Goal: Find specific page/section: Find specific page/section

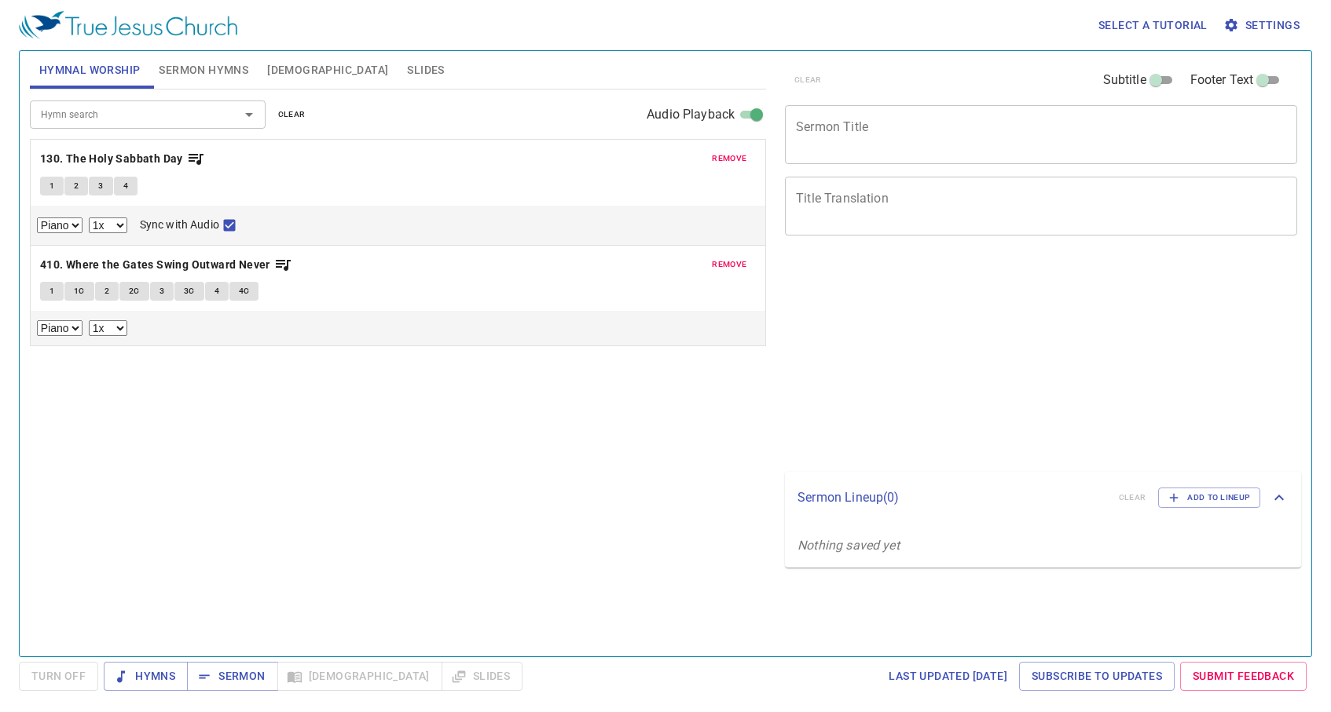
select select "1"
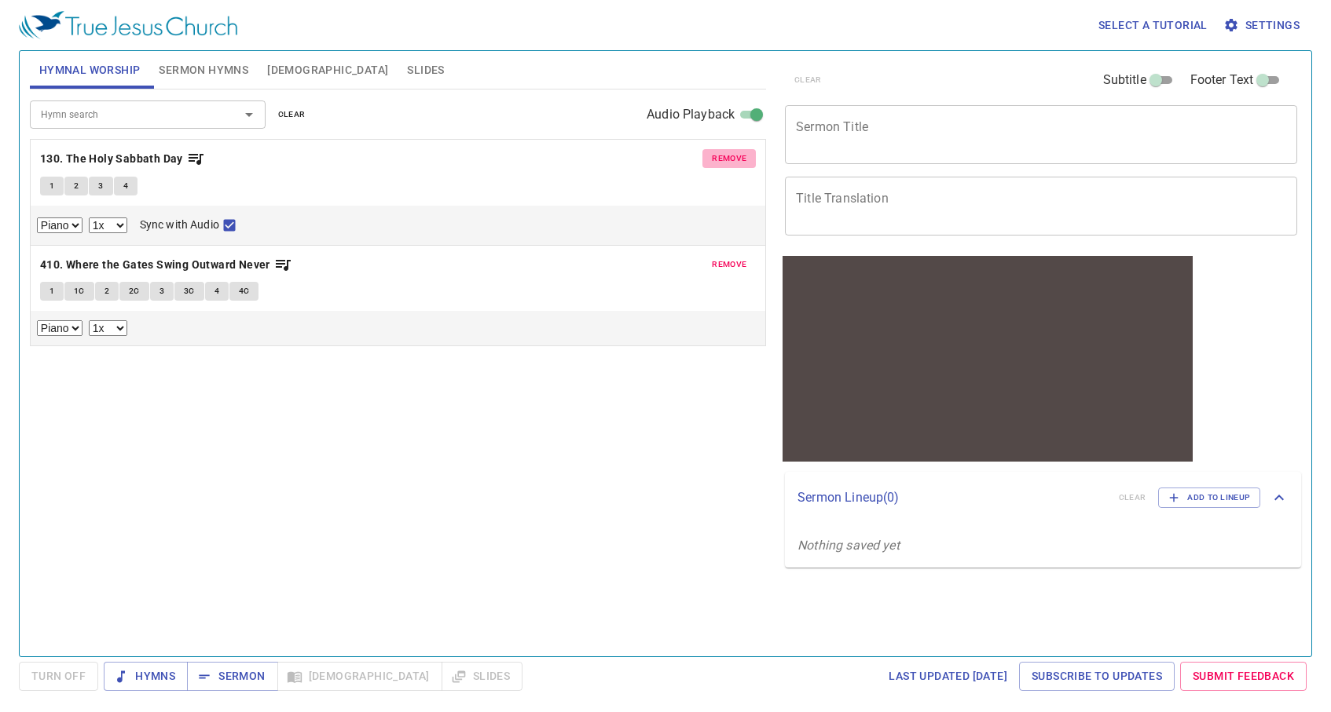
click at [737, 156] on span "remove" at bounding box center [729, 159] width 35 height 14
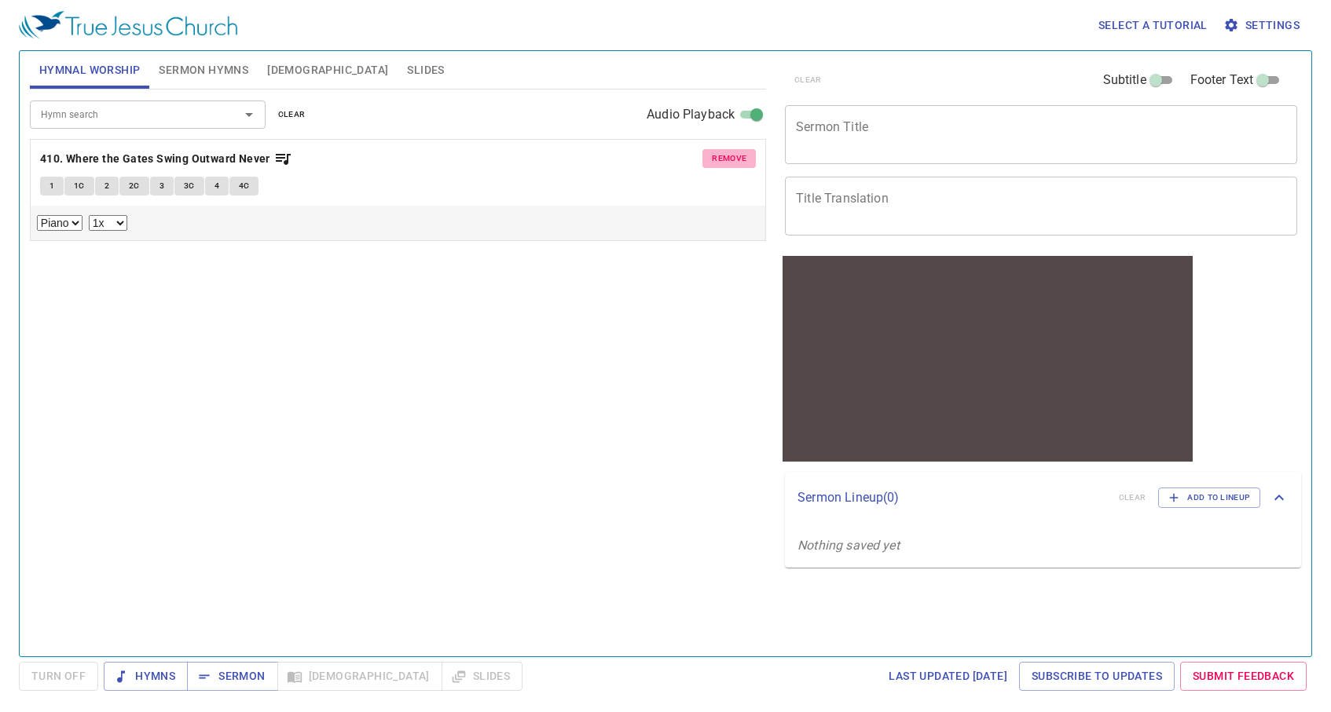
click at [737, 156] on span "remove" at bounding box center [729, 159] width 35 height 14
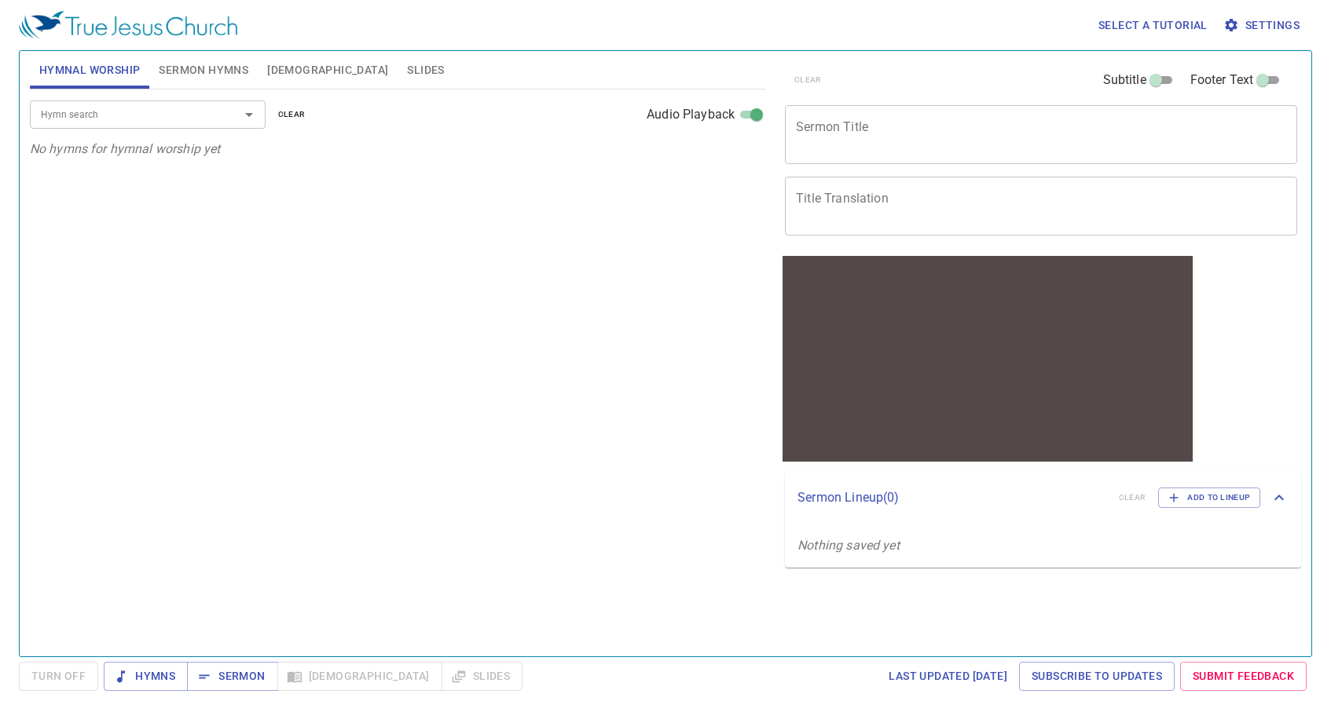
click at [185, 123] on input "Hymn search" at bounding box center [125, 114] width 180 height 18
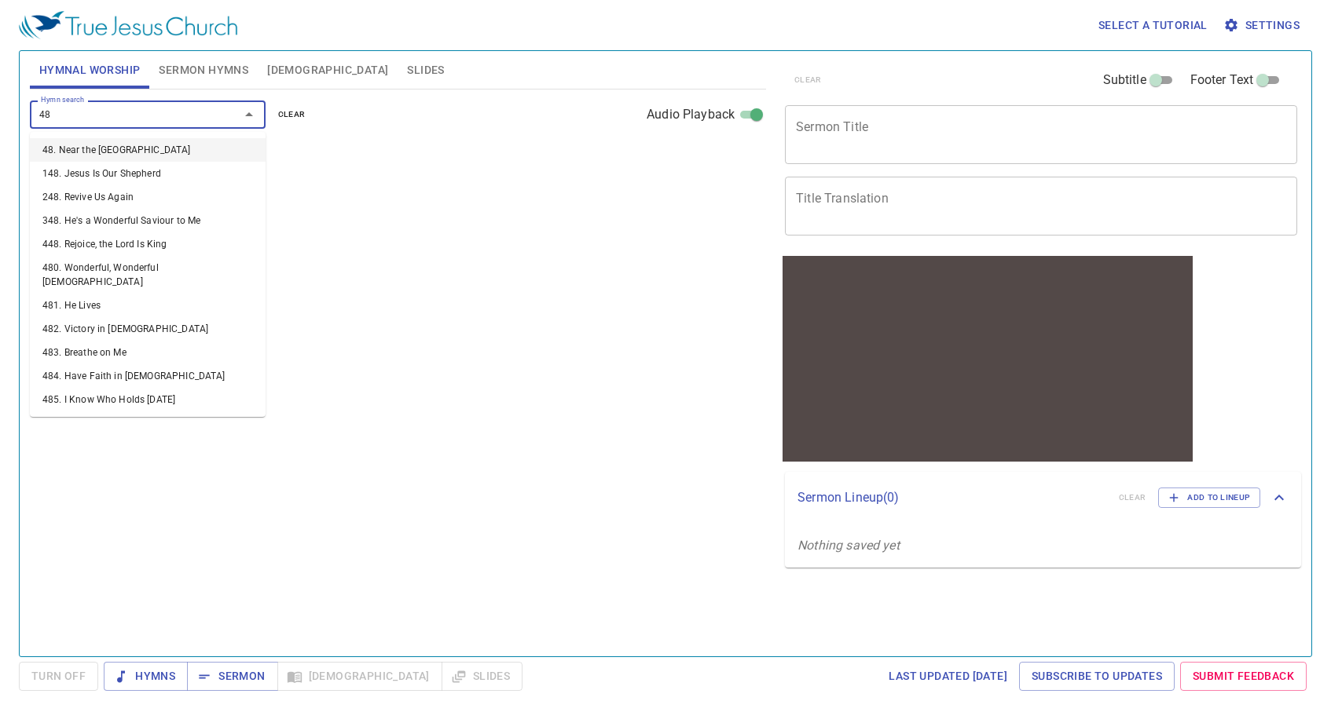
type input "485"
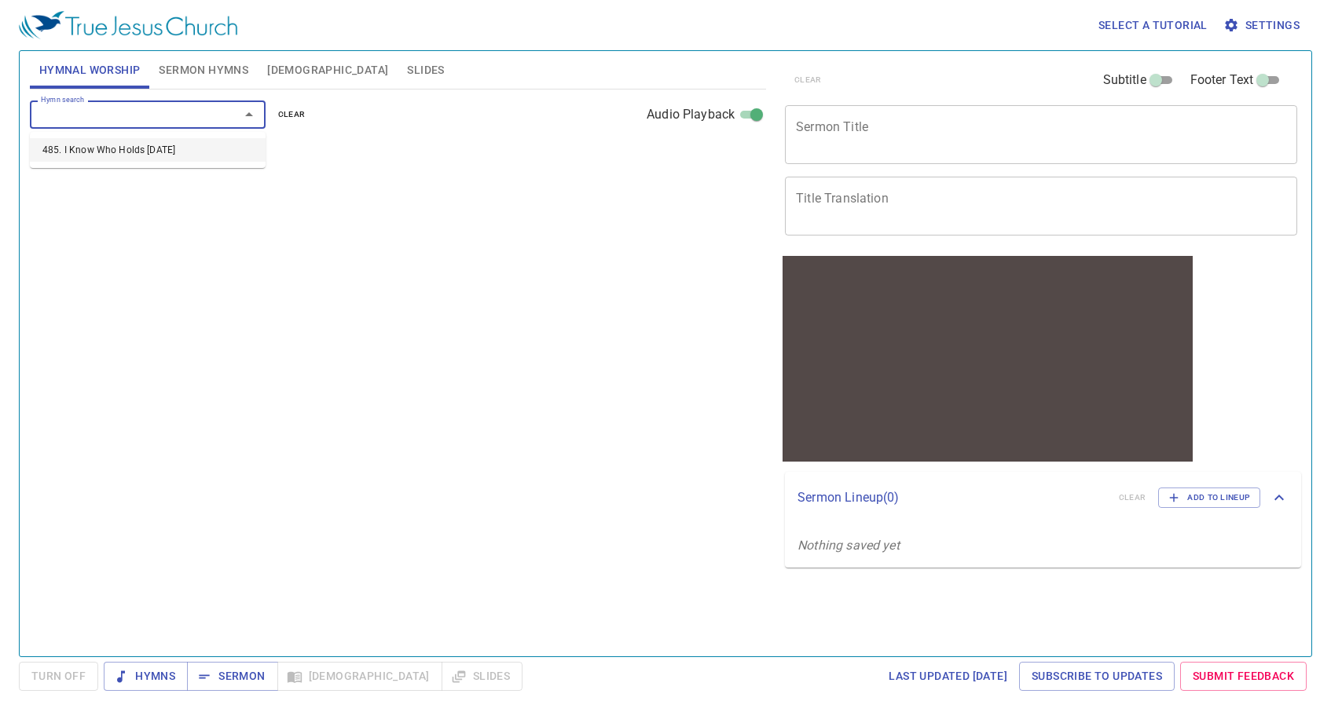
select select "1"
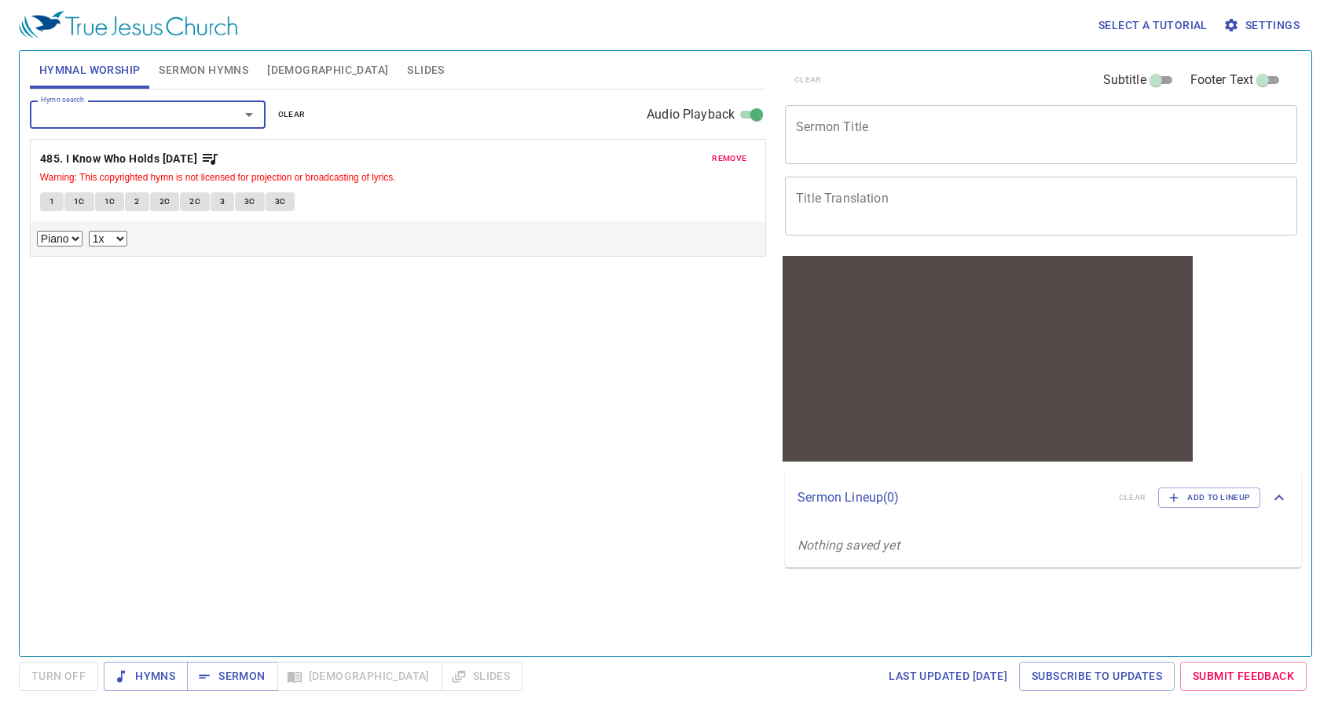
click at [50, 204] on span "1" at bounding box center [51, 202] width 5 height 14
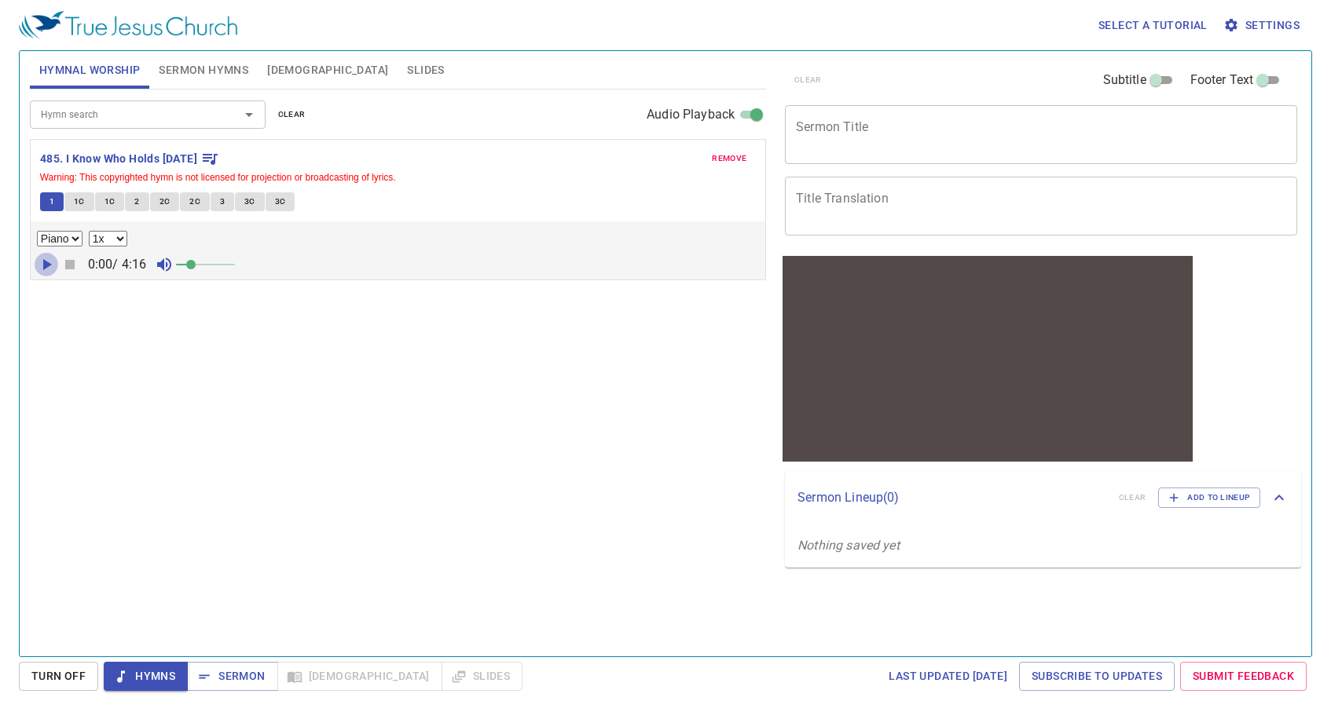
click at [49, 263] on icon "button" at bounding box center [47, 264] width 9 height 11
click at [48, 262] on icon "button" at bounding box center [46, 264] width 9 height 11
click at [1005, 24] on div "Select a tutorial Settings" at bounding box center [662, 25] width 1287 height 50
click at [214, 264] on span at bounding box center [205, 265] width 59 height 22
click at [46, 268] on icon "button" at bounding box center [46, 264] width 19 height 19
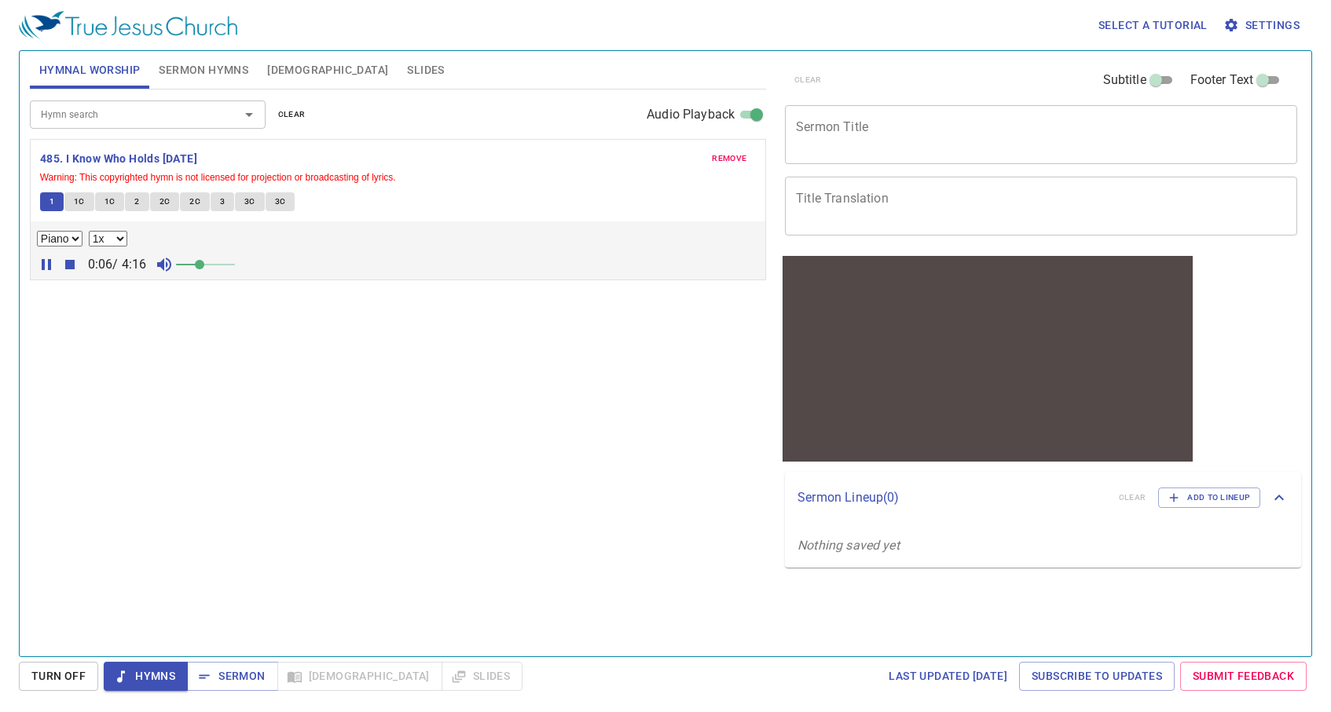
click at [204, 263] on span at bounding box center [199, 264] width 9 height 9
click at [204, 262] on span at bounding box center [199, 264] width 9 height 9
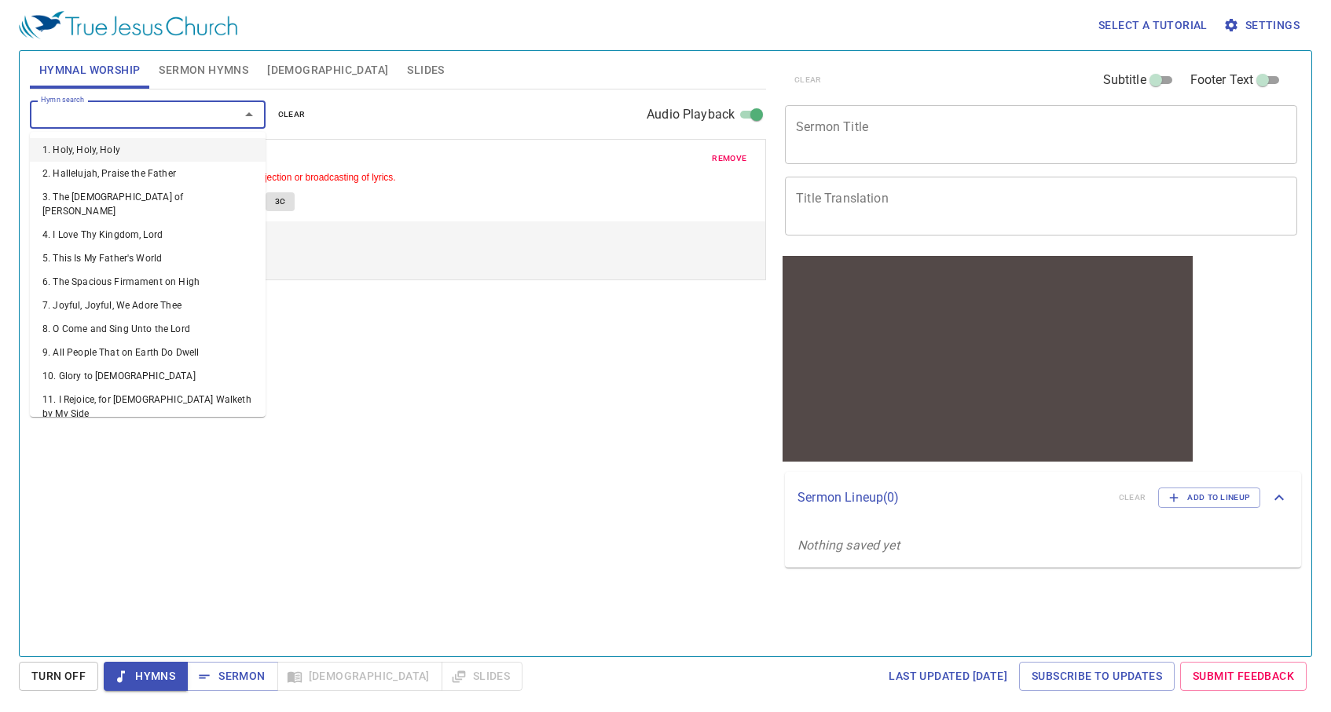
click at [121, 106] on input "Hymn search" at bounding box center [125, 114] width 180 height 18
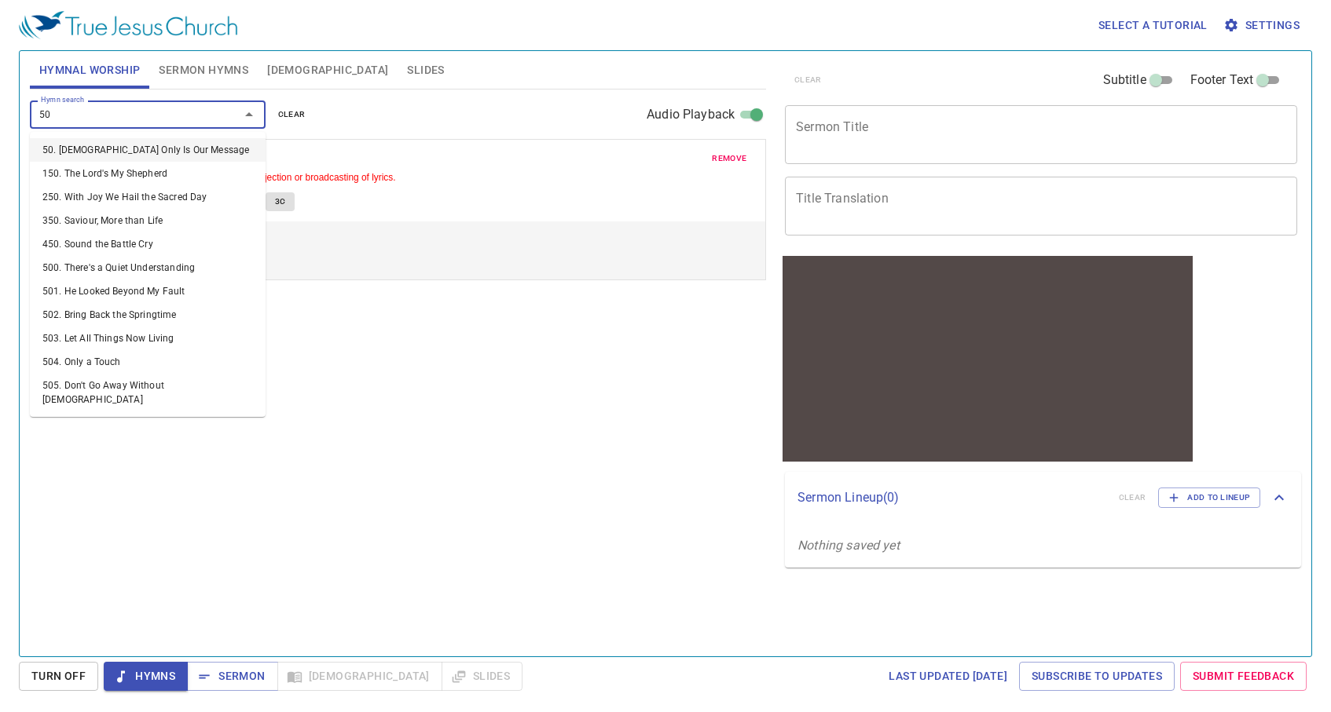
type input "502"
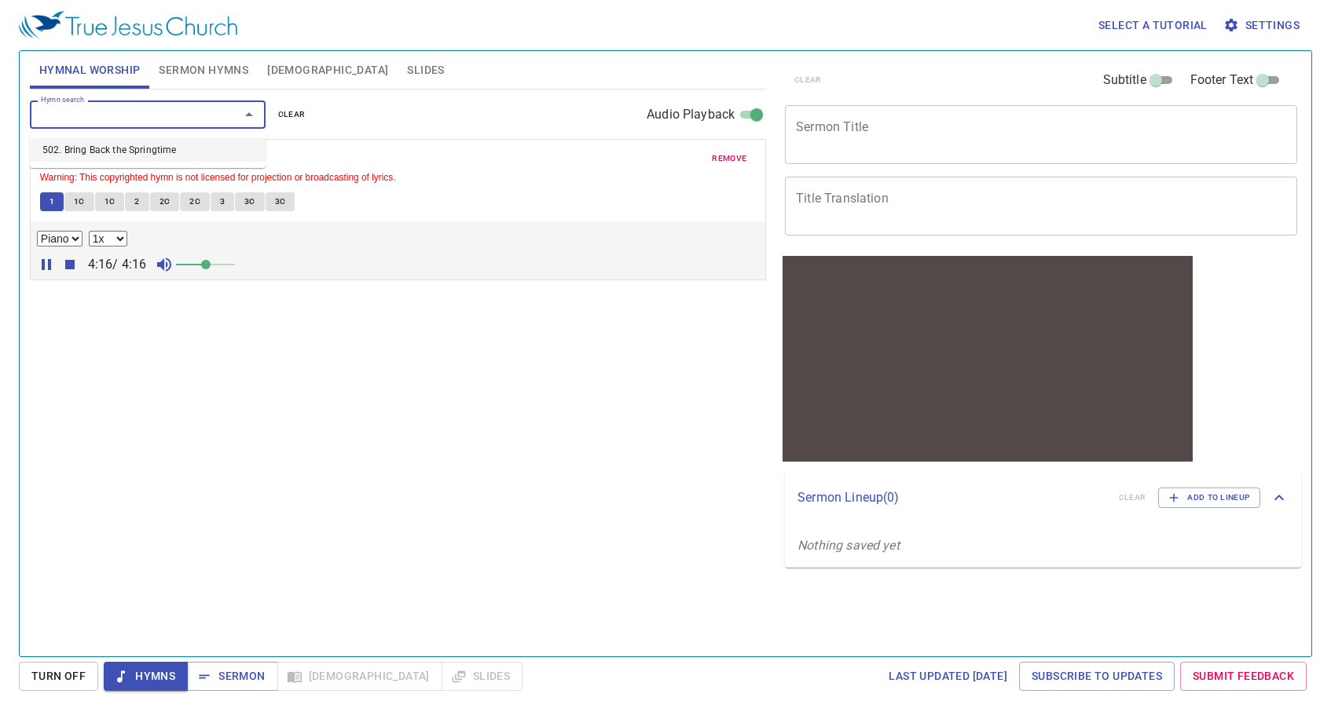
select select "1"
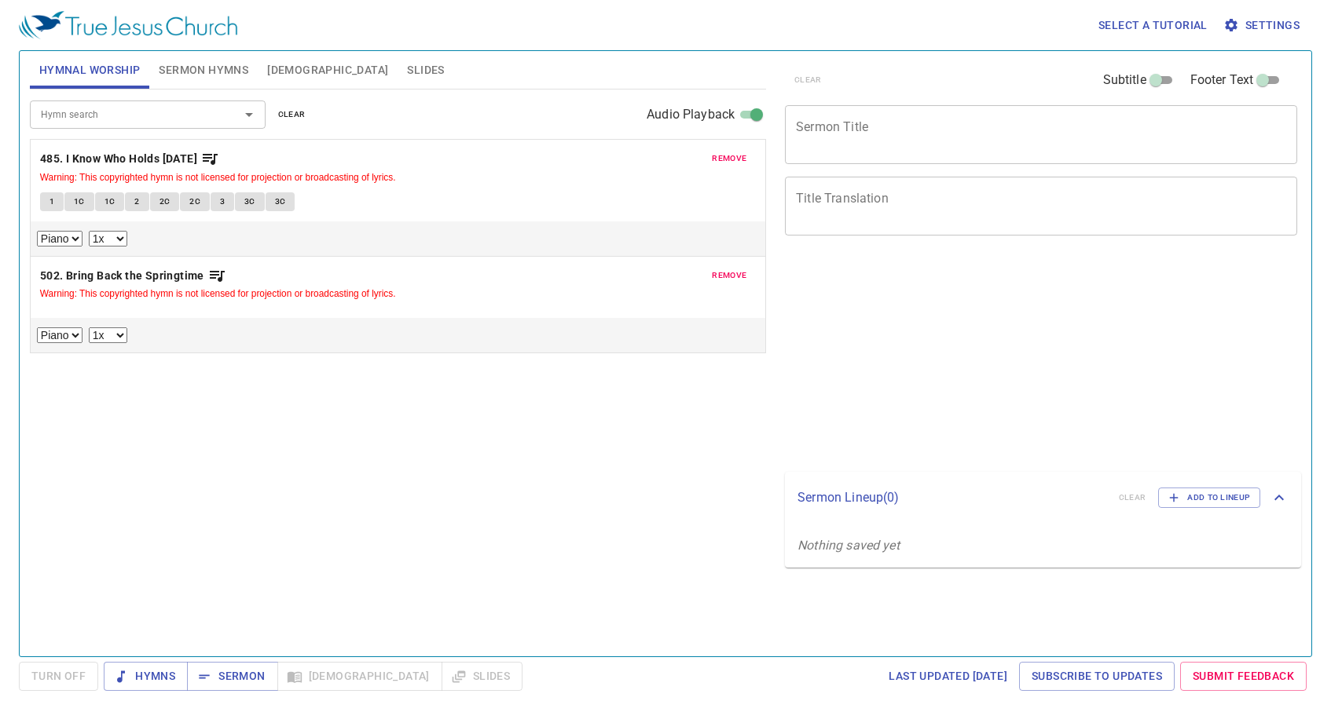
select select "1"
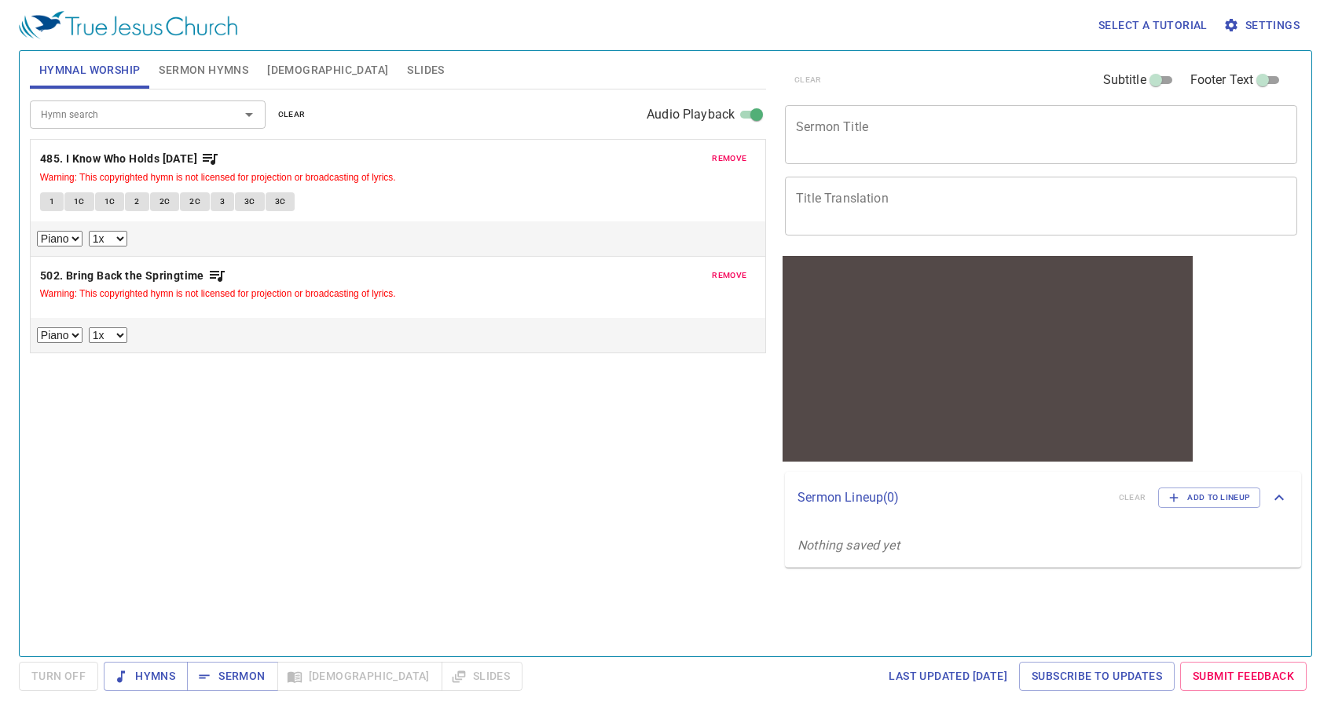
click at [53, 312] on div "remove 502. Bring Back the Springtime Warning: This copyrighted hymn is not lic…" at bounding box center [398, 305] width 734 height 97
click at [52, 314] on div "remove 502. Bring Back the Springtime Warning: This copyrighted hymn is not lic…" at bounding box center [398, 305] width 734 height 97
click at [57, 310] on div at bounding box center [398, 310] width 716 height 3
click at [67, 333] on select "Piano" at bounding box center [60, 336] width 46 height 16
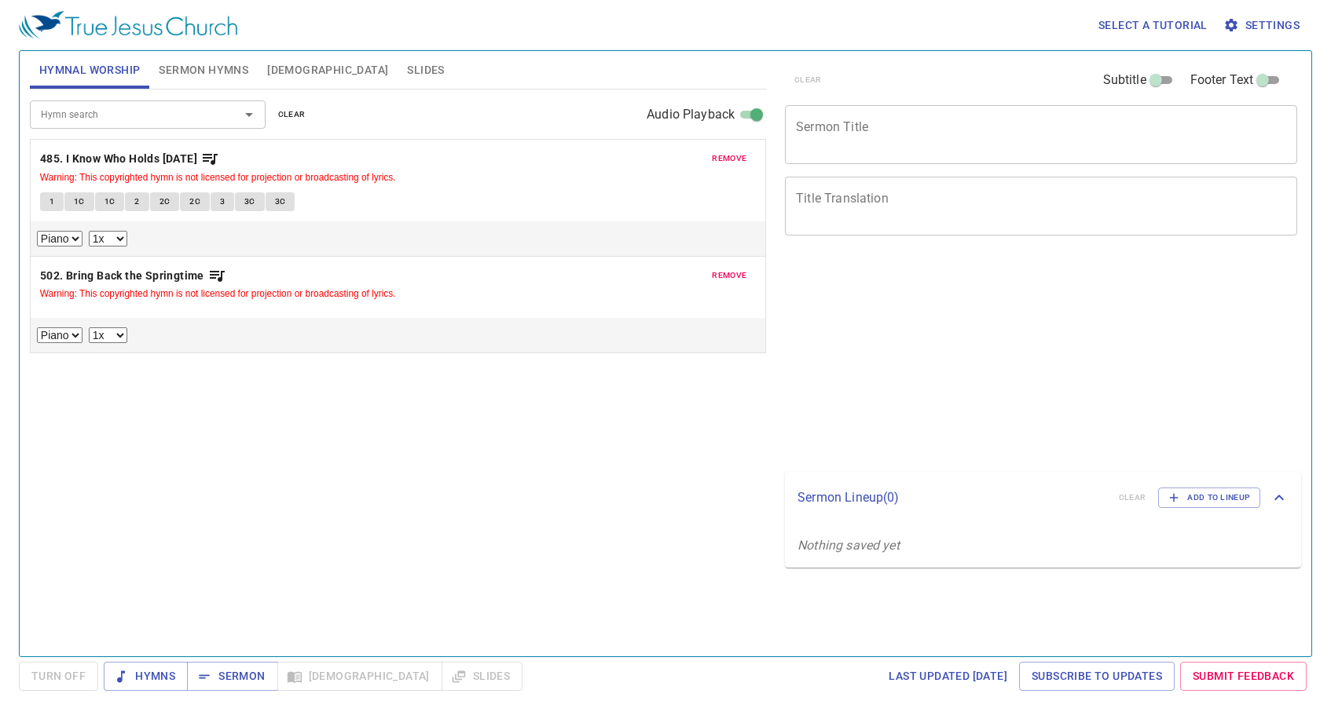
select select "1"
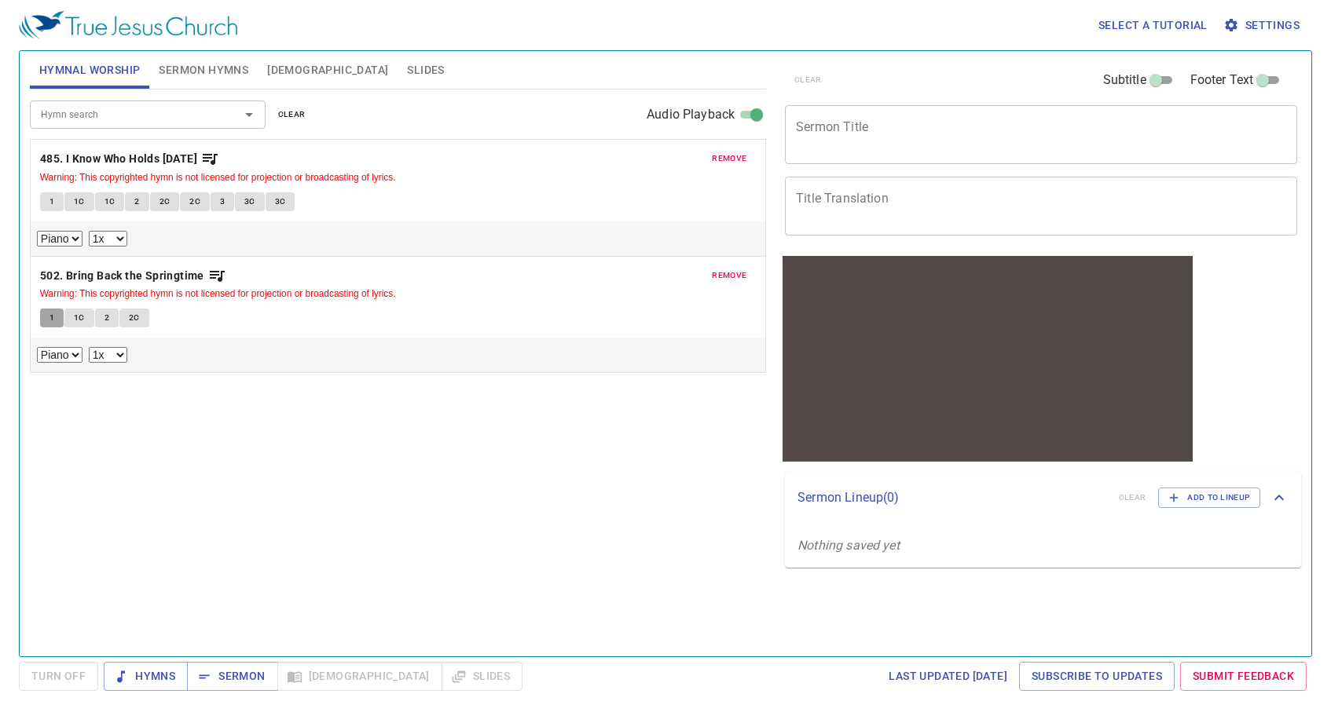
click at [53, 314] on span "1" at bounding box center [51, 318] width 5 height 14
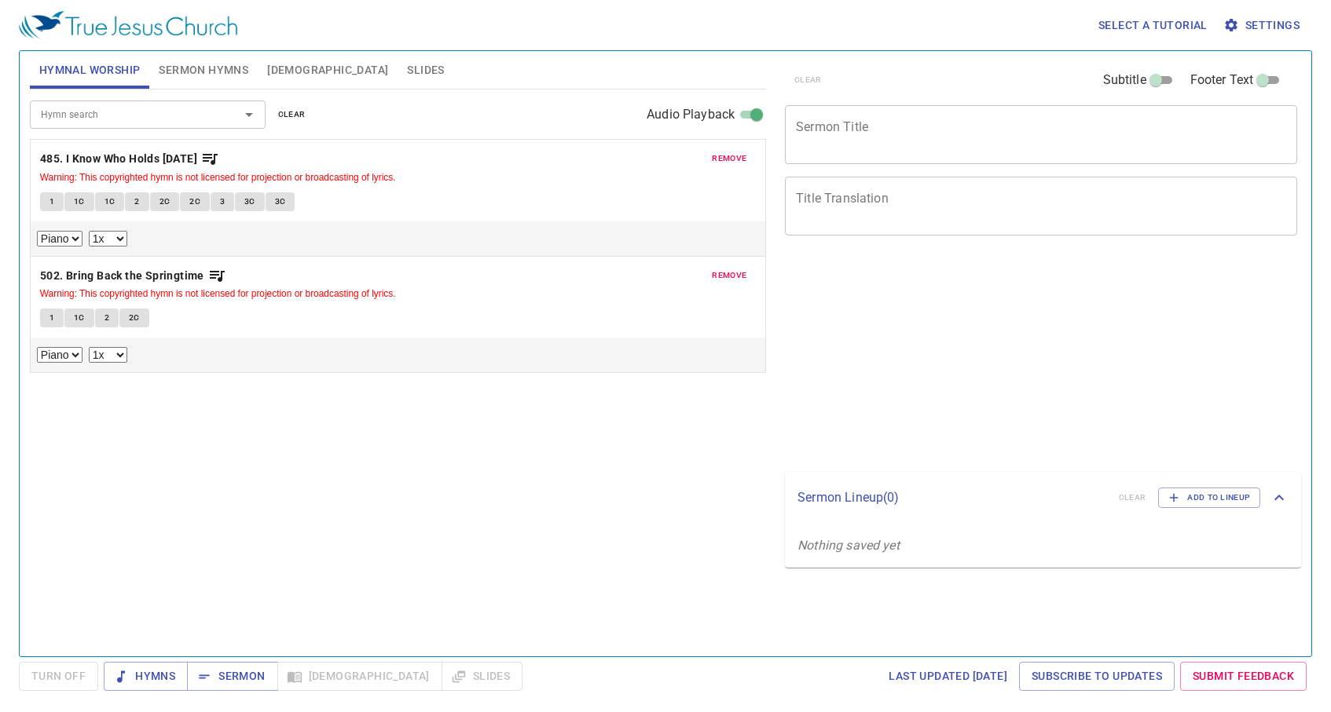
select select "1"
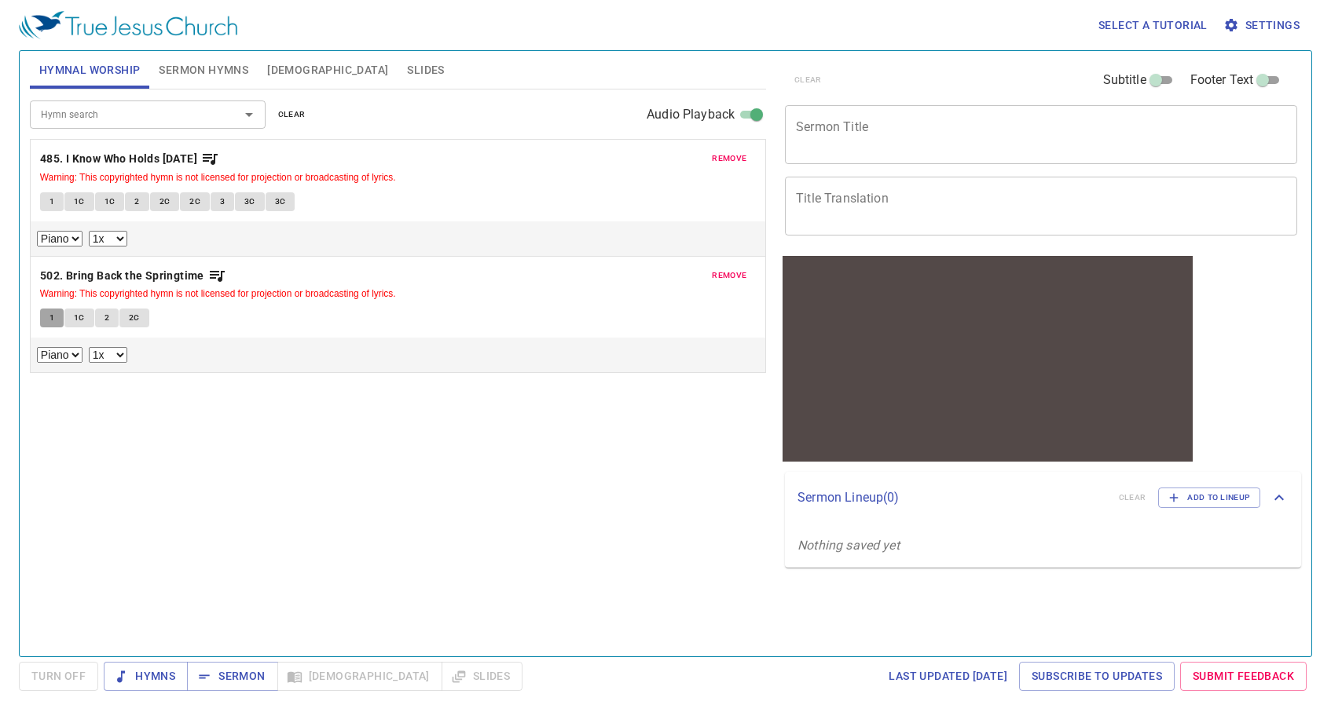
click at [49, 320] on span "1" at bounding box center [51, 318] width 5 height 14
click at [45, 380] on div at bounding box center [398, 377] width 722 height 16
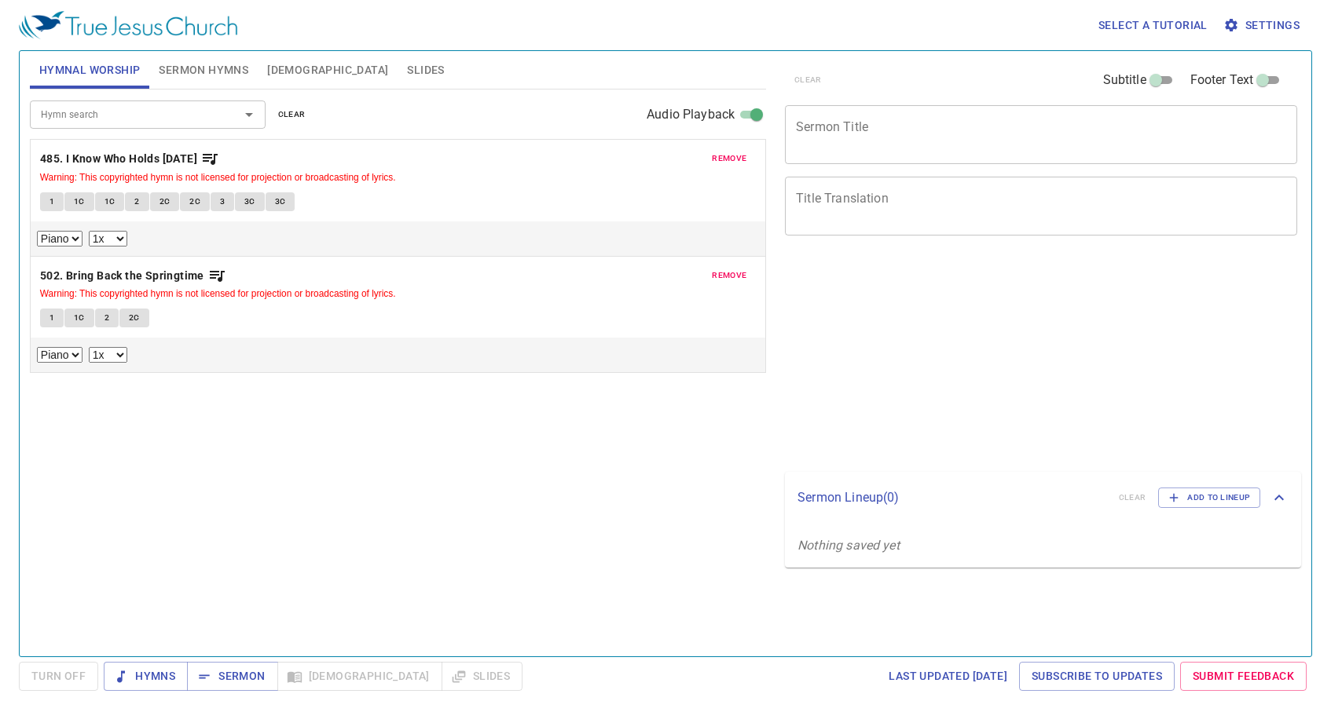
select select "1"
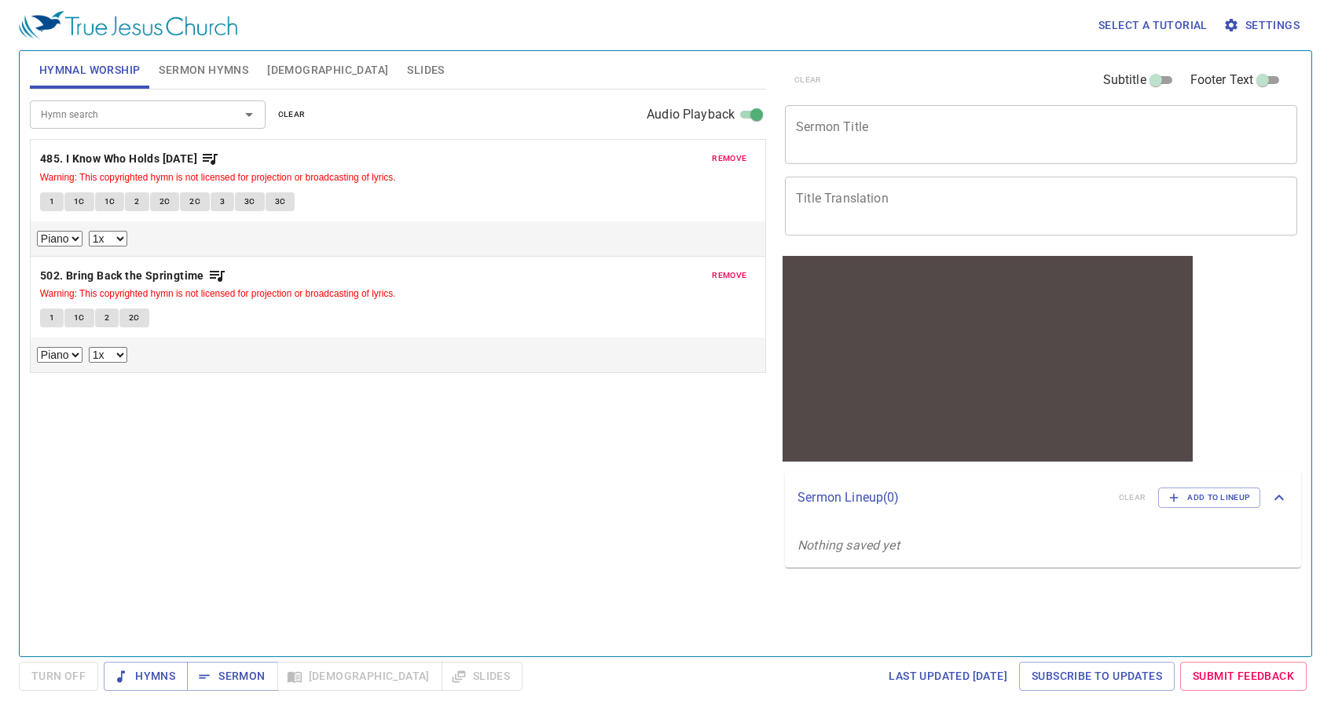
click at [48, 313] on button "1" at bounding box center [52, 318] width 24 height 19
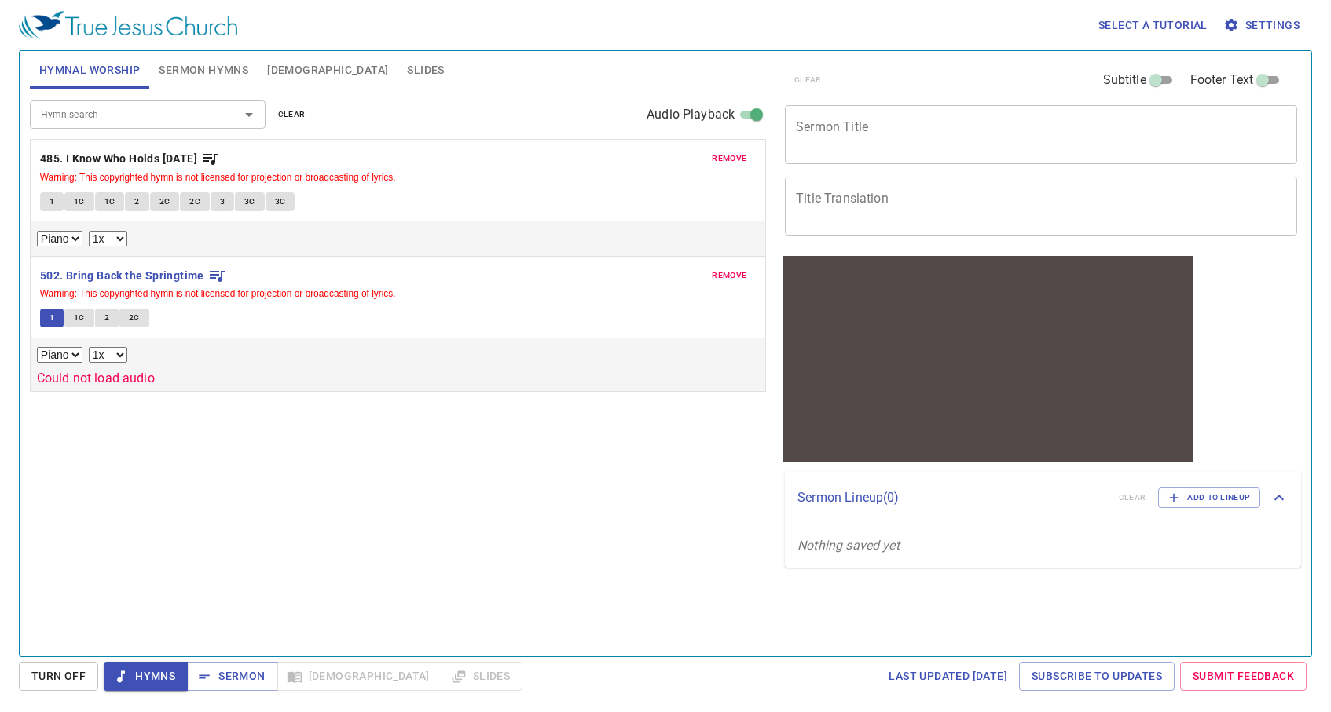
click at [83, 386] on p "Could not load audio" at bounding box center [398, 378] width 722 height 19
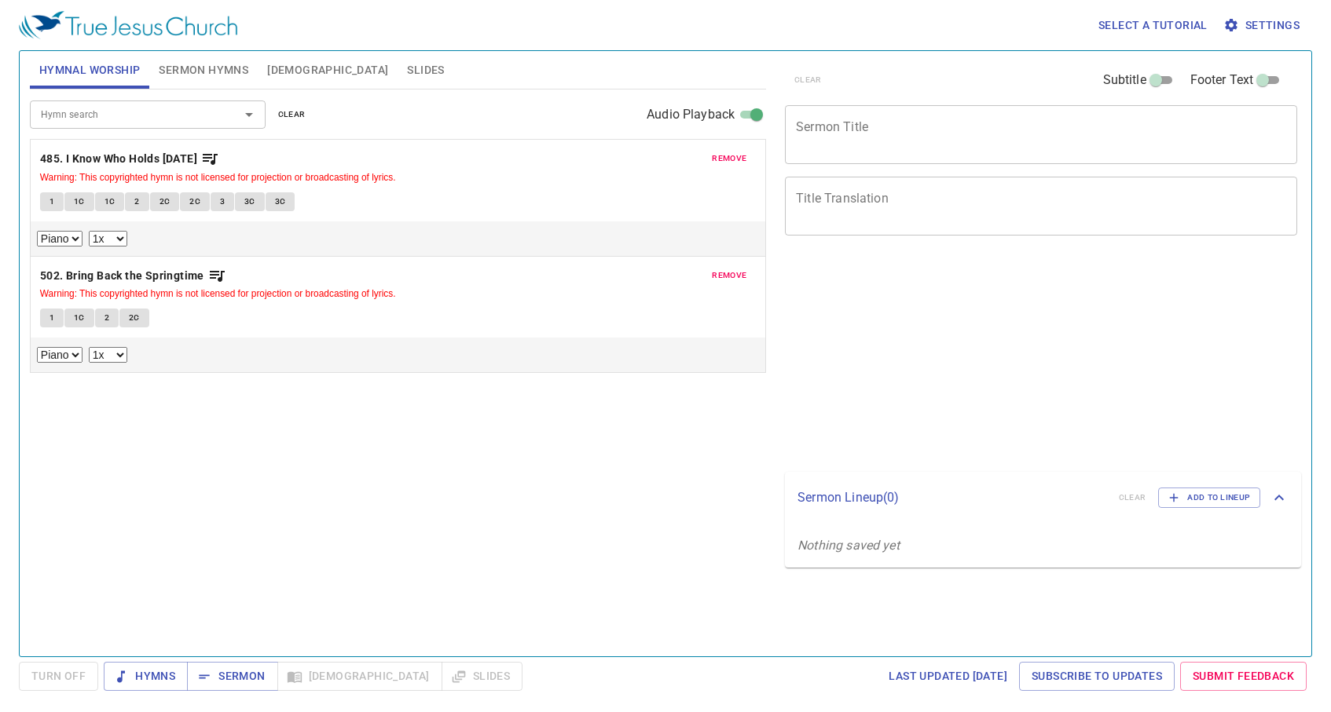
select select "1"
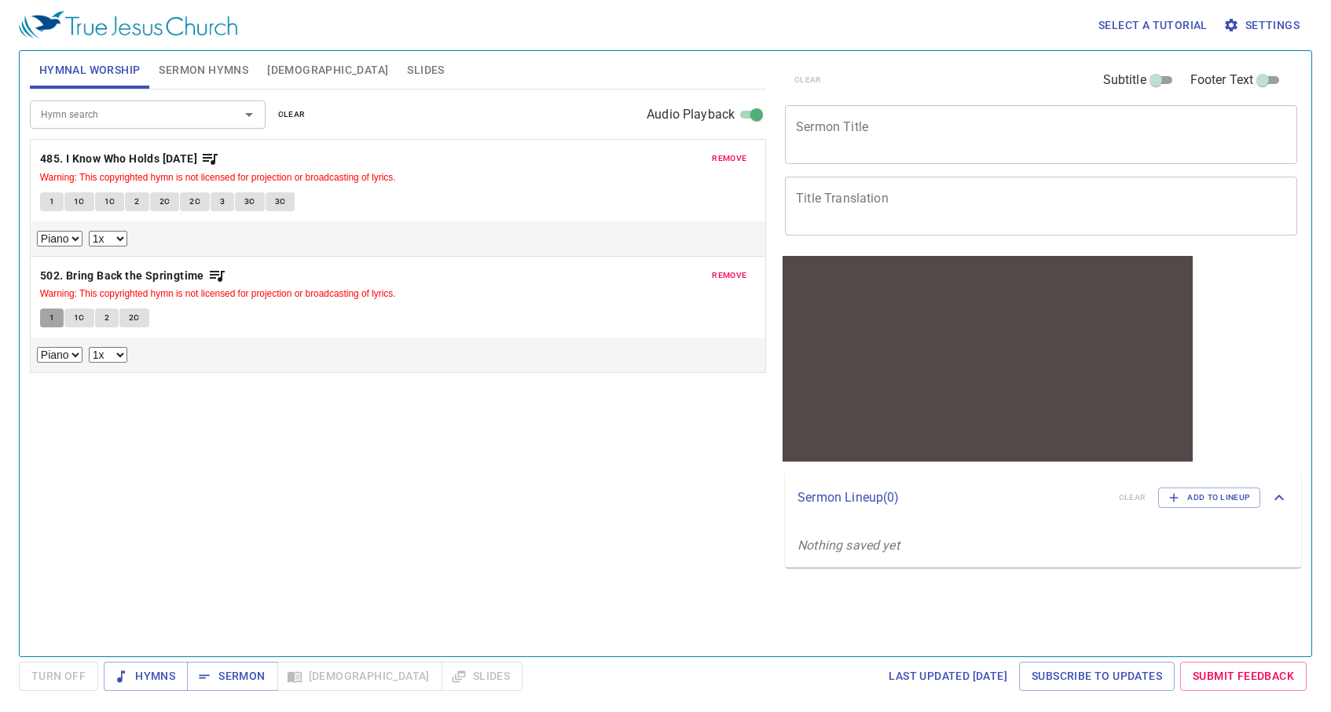
click at [55, 317] on button "1" at bounding box center [52, 318] width 24 height 19
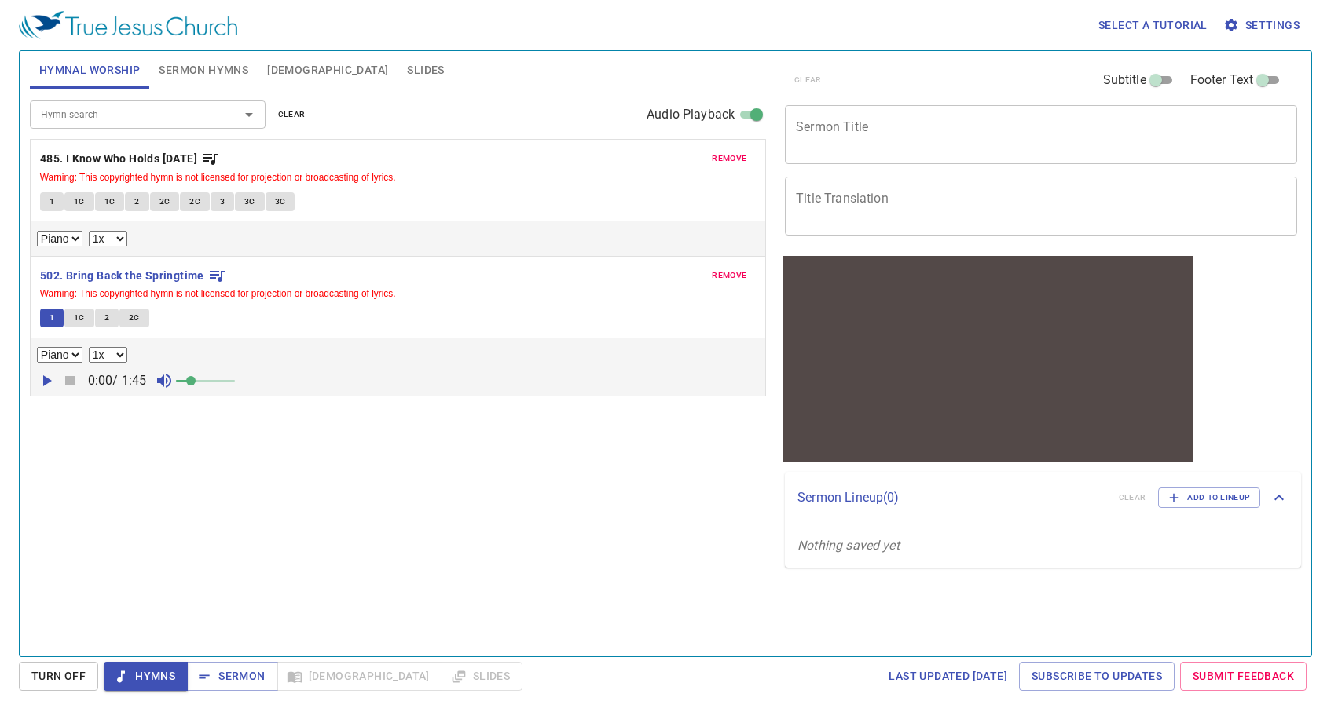
click at [49, 388] on icon "button" at bounding box center [46, 381] width 19 height 19
click at [106, 357] on select "0.6x 0.7x 0.8x 0.9x 1x 1.1x 1.2x 1.3x 1.4x 1.5x 1.7x 2x" at bounding box center [108, 355] width 38 height 16
select select "0.9"
click at [196, 380] on span at bounding box center [190, 380] width 9 height 9
click at [71, 118] on input "Hymn search" at bounding box center [125, 114] width 180 height 18
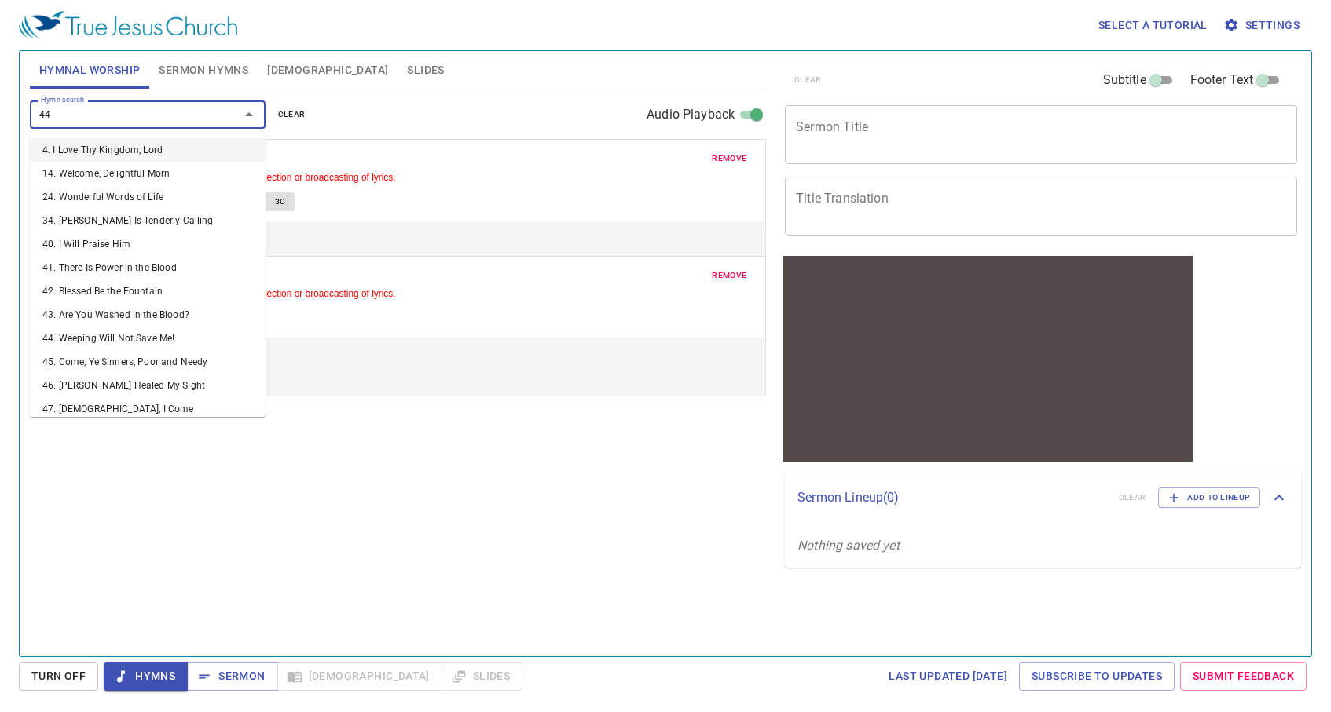
type input "444"
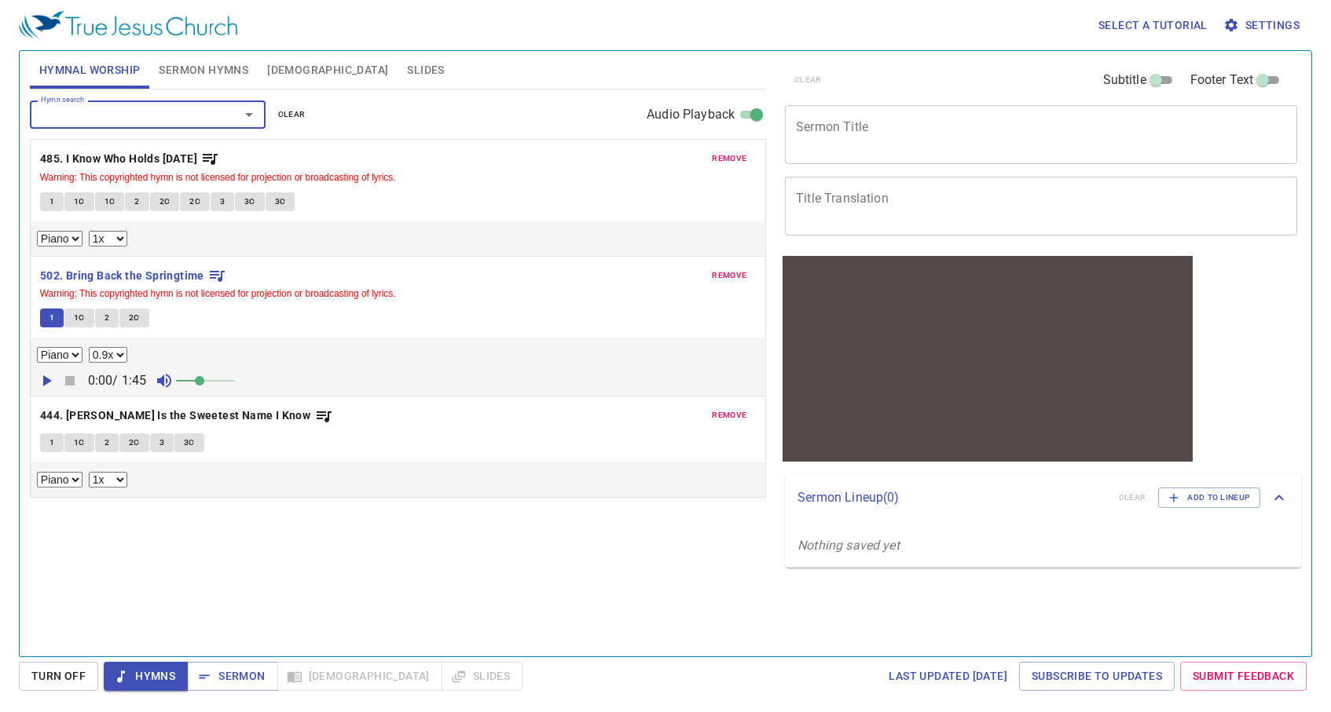
click at [46, 450] on button "1" at bounding box center [52, 443] width 24 height 19
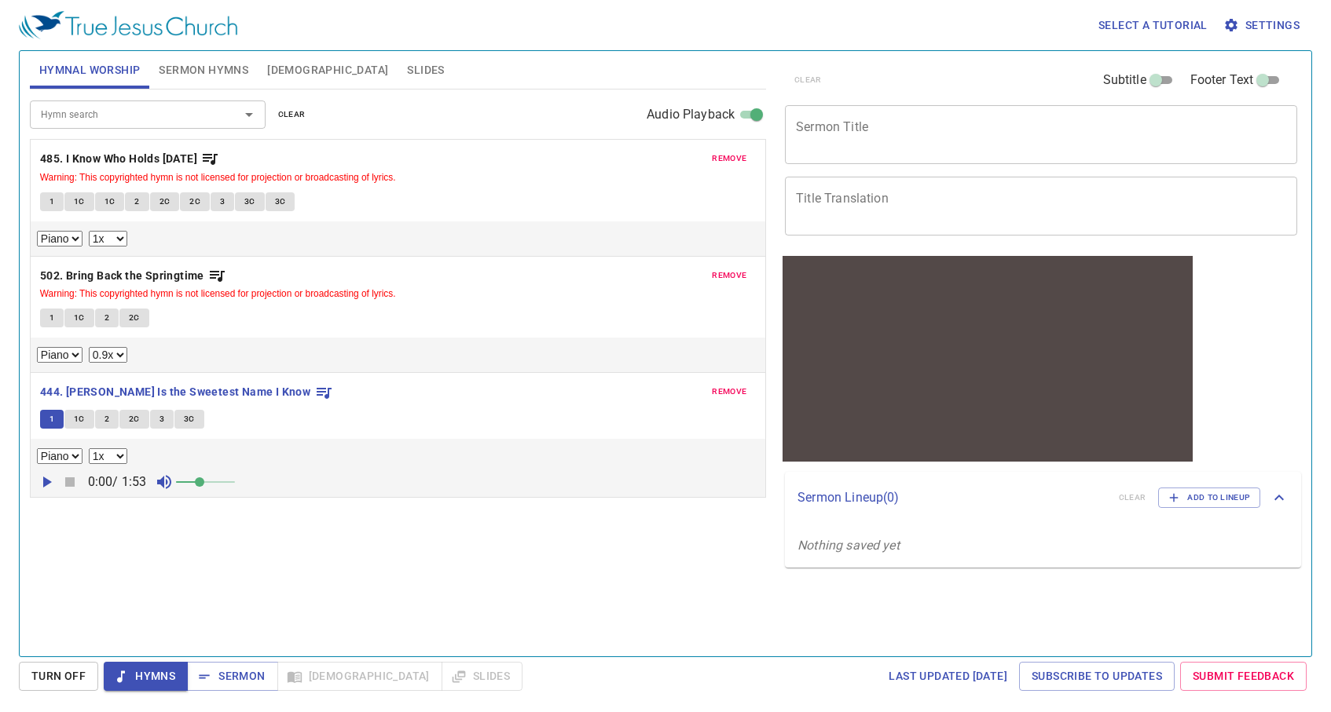
click at [47, 482] on icon "button" at bounding box center [47, 482] width 9 height 11
click at [98, 464] on select "0.6x 0.7x 0.8x 0.9x 1x 1.1x 1.2x 1.3x 1.4x 1.5x 1.7x 2x" at bounding box center [108, 457] width 38 height 16
select select "0.9"
click at [178, 462] on div "Piano 0.6x 0.7x 0.8x 0.9x 1x 1.1x 1.2x 1.3x 1.4x 1.5x 1.7x 2x" at bounding box center [398, 457] width 722 height 16
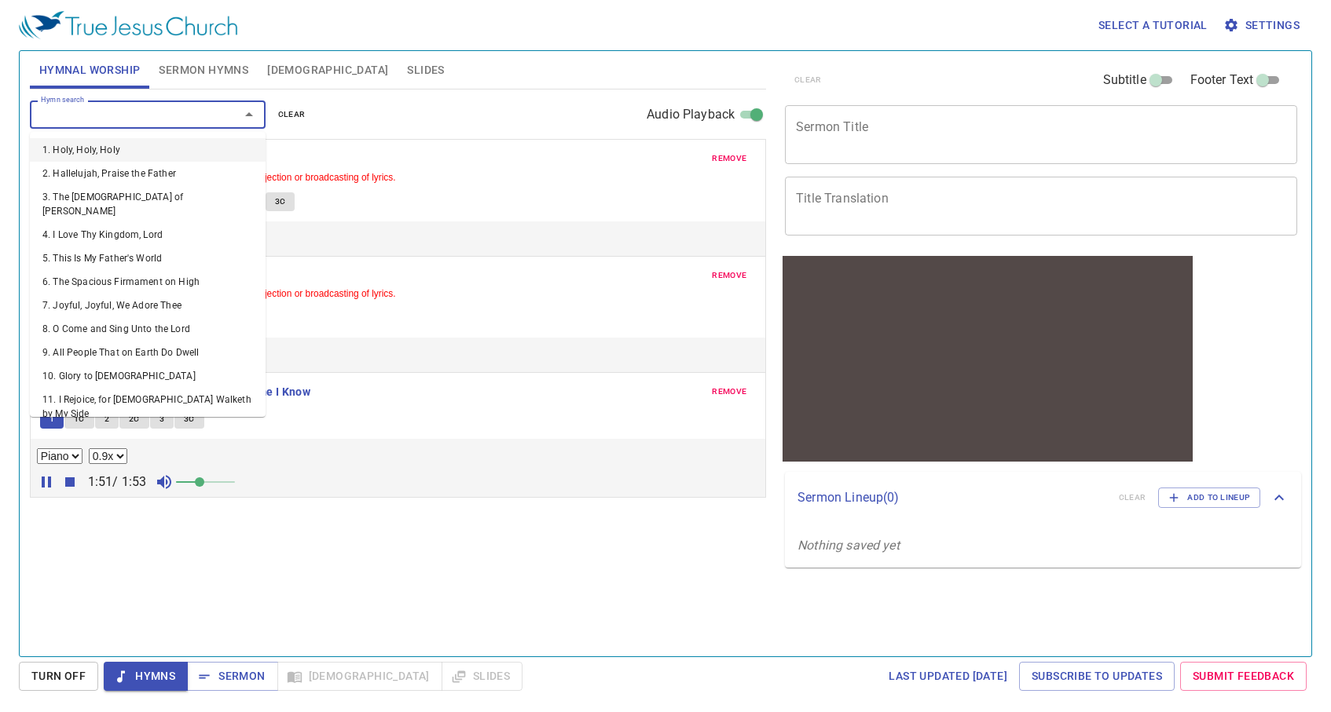
click at [106, 113] on input "Hymn search" at bounding box center [125, 114] width 180 height 18
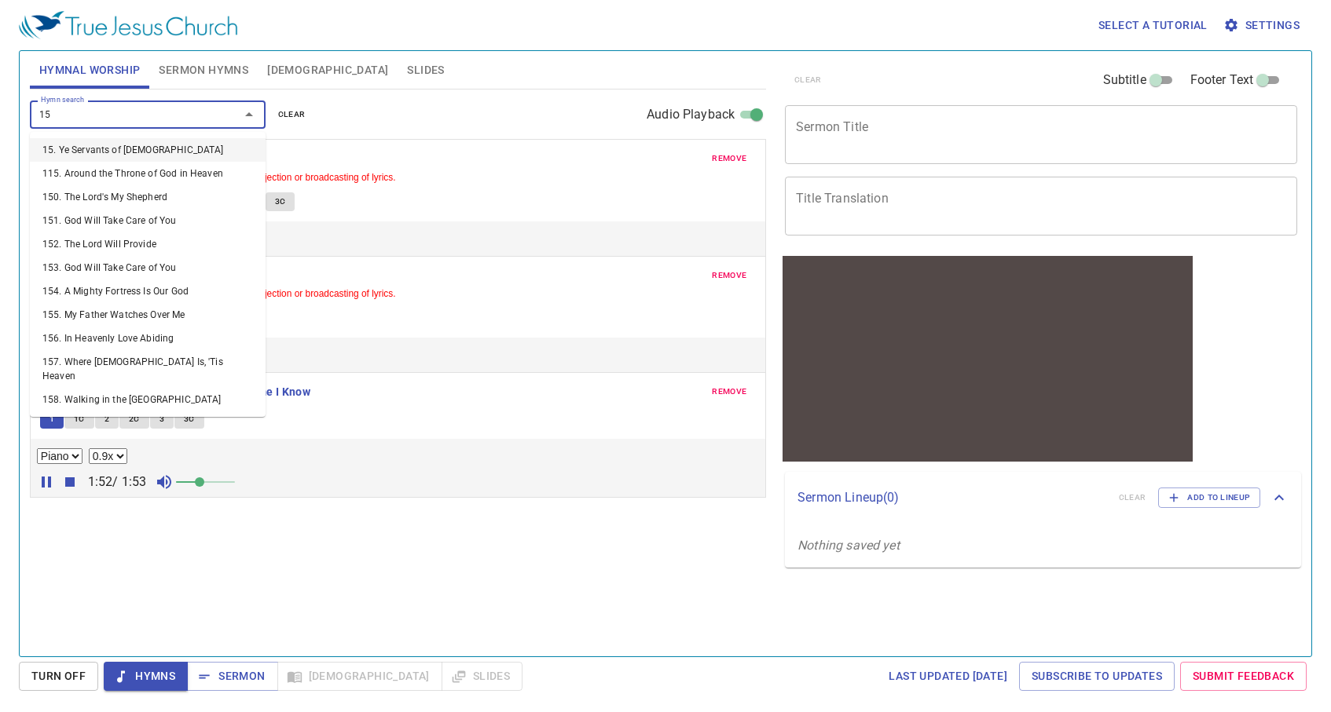
type input "159"
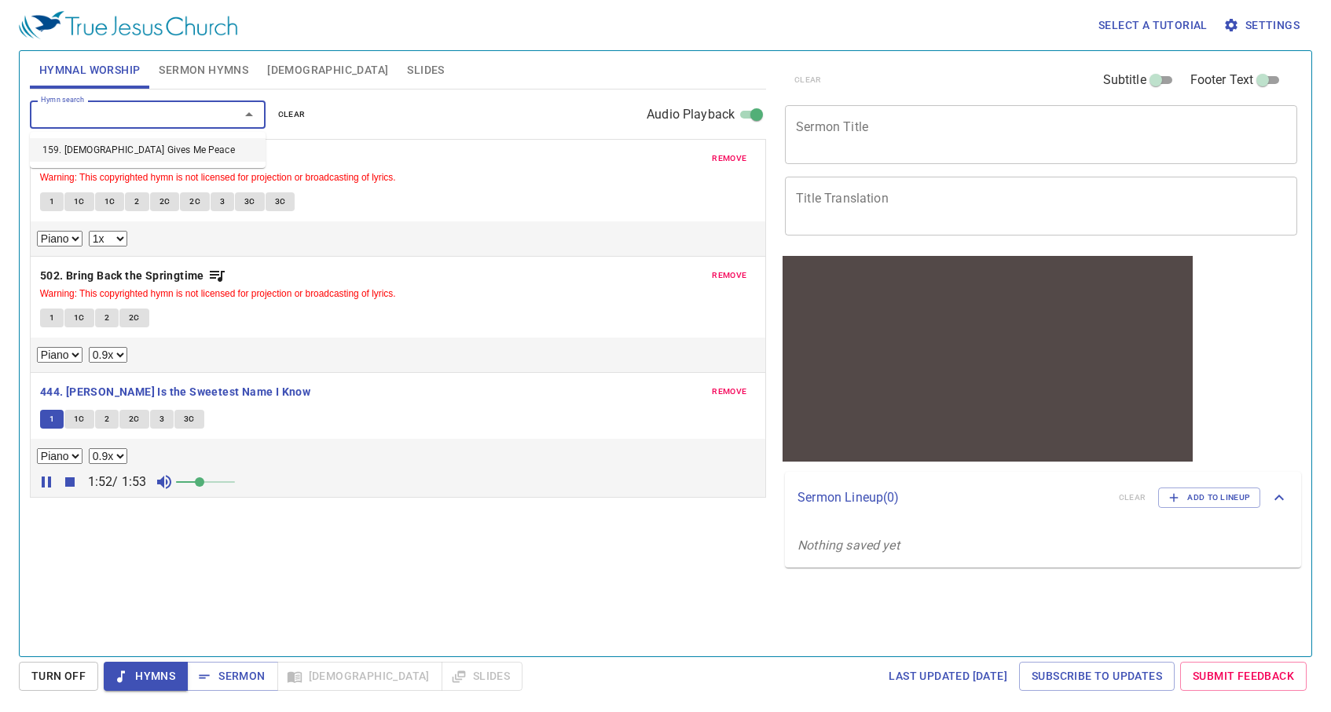
select select "1"
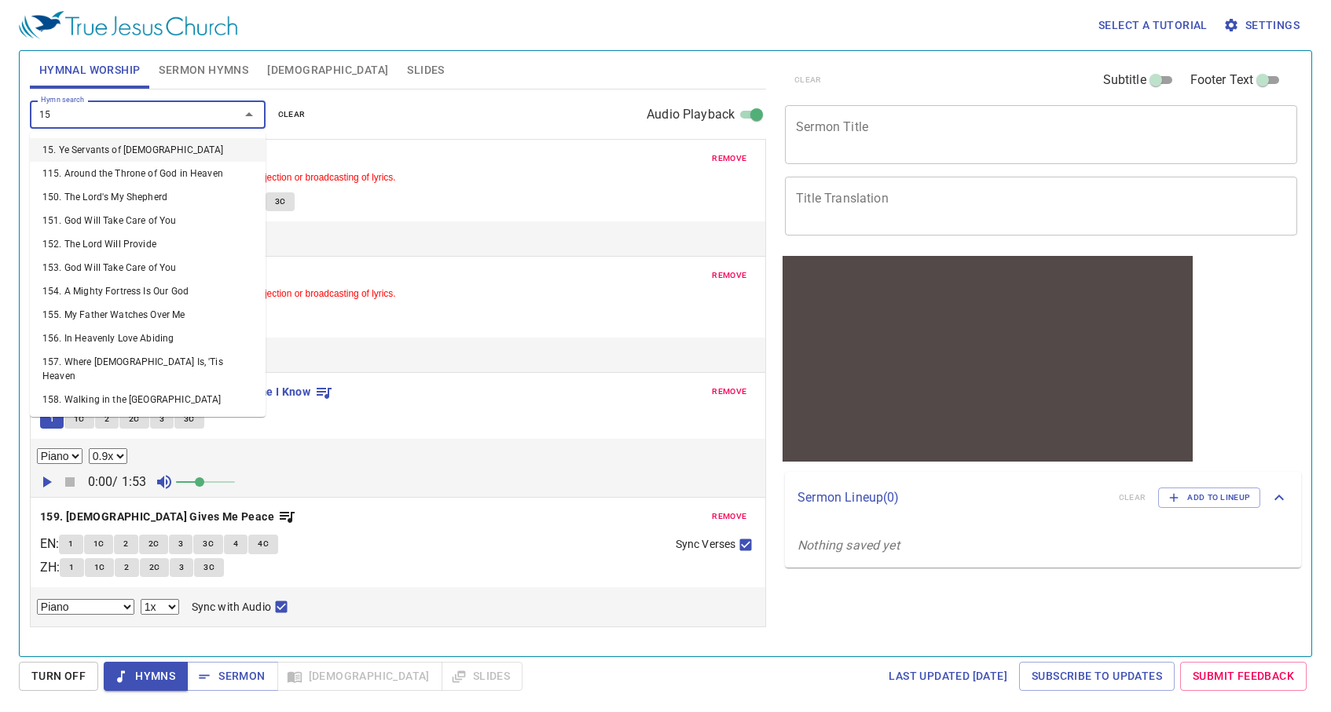
type input "159"
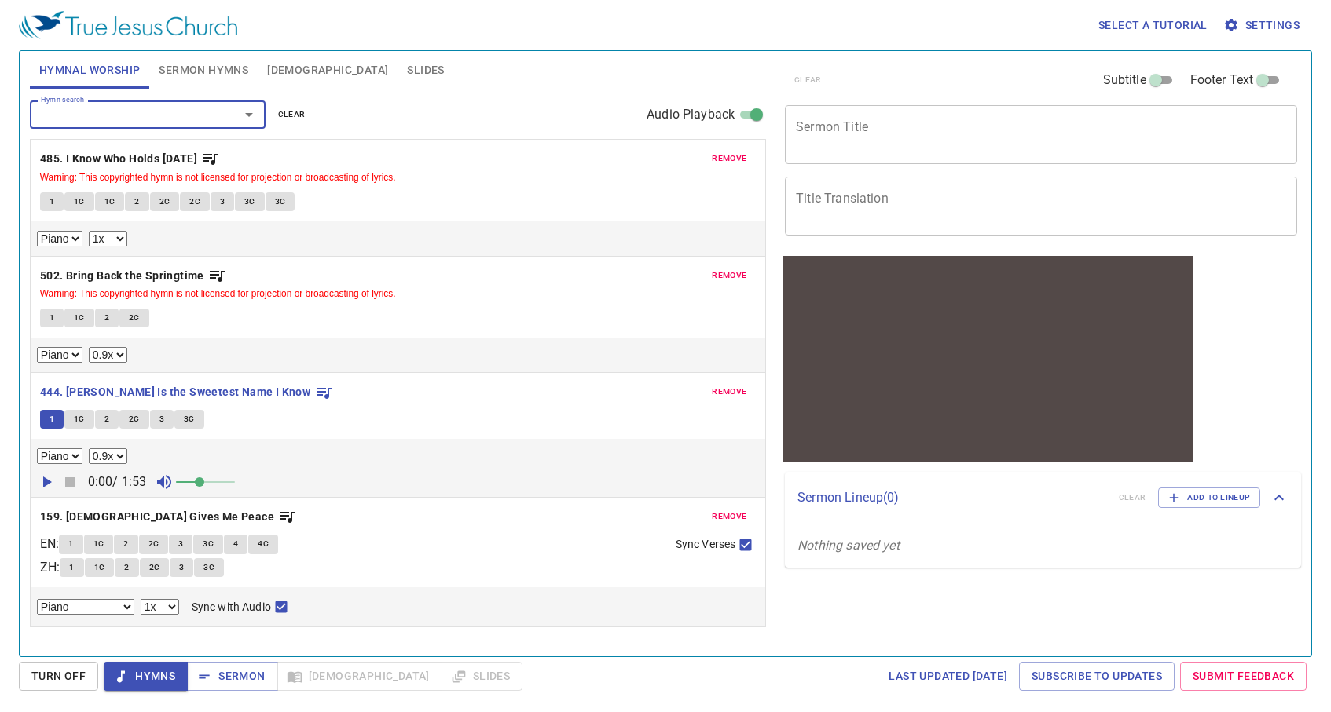
click at [74, 563] on span "1" at bounding box center [71, 568] width 5 height 14
checkbox input "false"
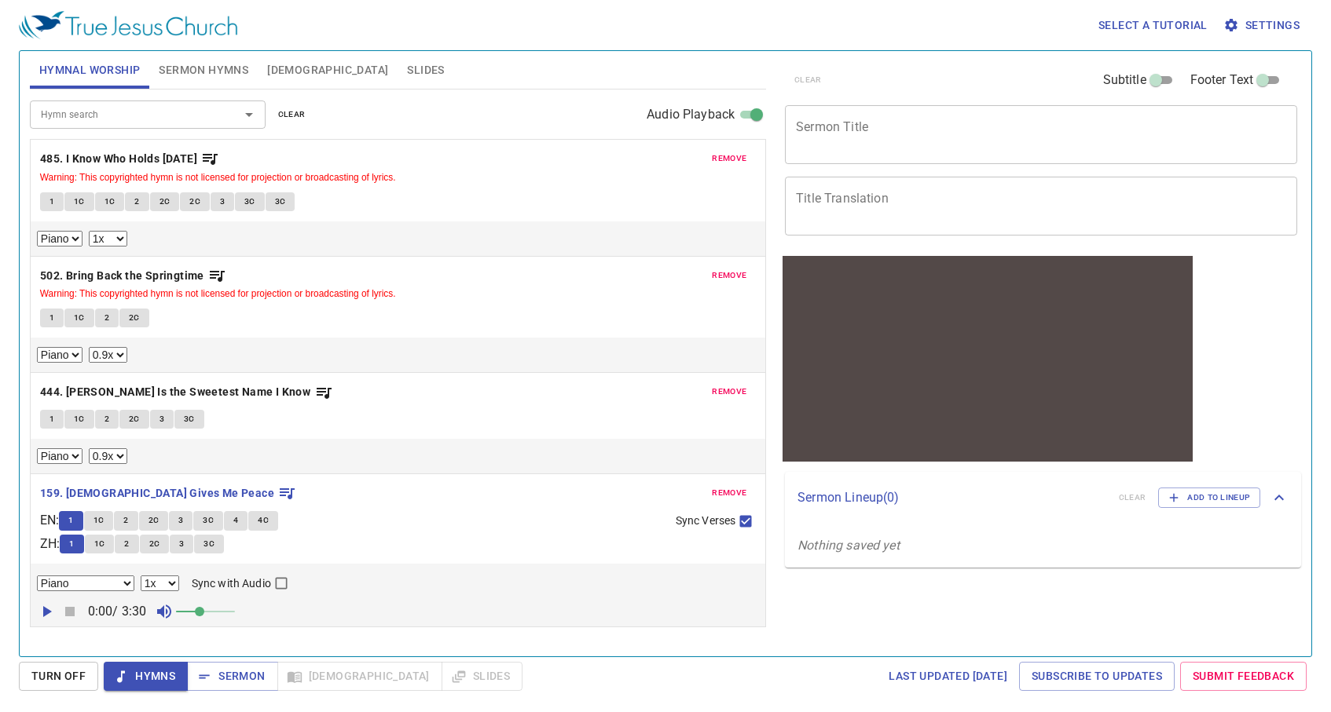
click at [42, 614] on icon "button" at bounding box center [46, 611] width 19 height 19
click at [204, 613] on span at bounding box center [199, 611] width 9 height 9
click at [207, 613] on span at bounding box center [211, 611] width 9 height 9
click at [52, 612] on icon "button" at bounding box center [46, 611] width 19 height 19
